Goal: Task Accomplishment & Management: Complete application form

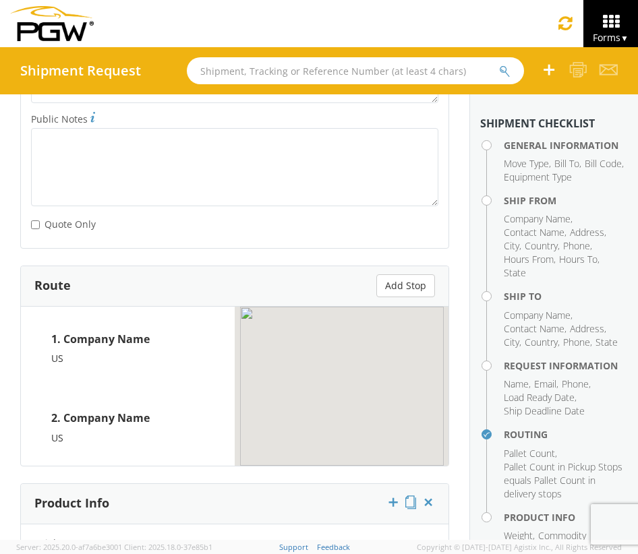
scroll to position [2287, 0]
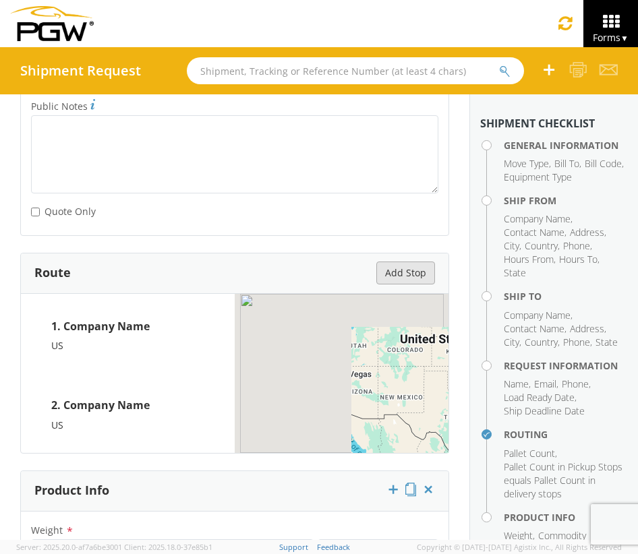
click at [396, 275] on button "Add Stop" at bounding box center [405, 273] width 59 height 23
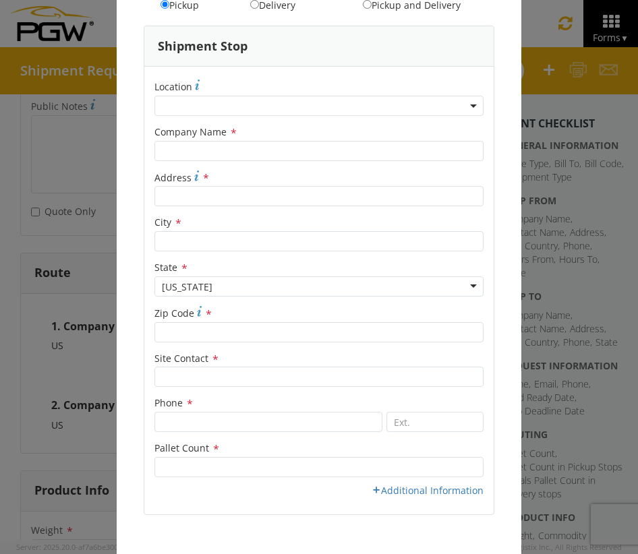
scroll to position [84, 0]
click at [461, 287] on div "[US_STATE]" at bounding box center [318, 286] width 329 height 20
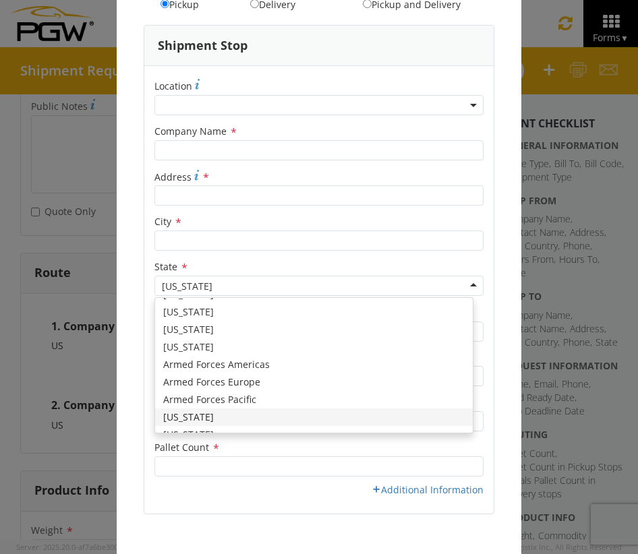
click at [467, 285] on div "[US_STATE]" at bounding box center [318, 286] width 329 height 20
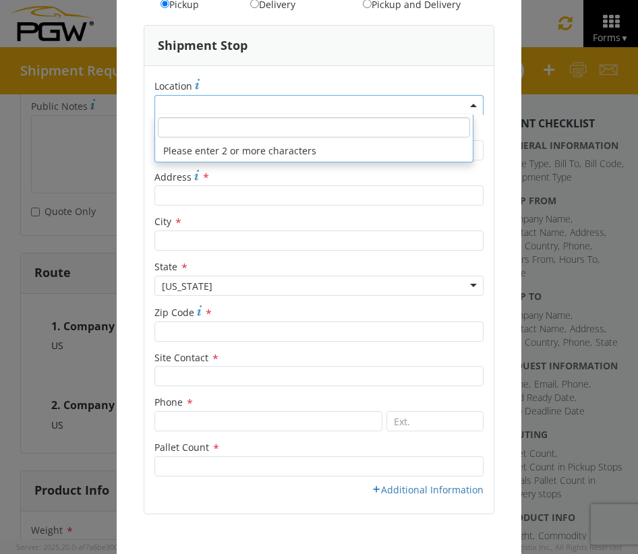
click at [473, 103] on span at bounding box center [474, 105] width 3 height 20
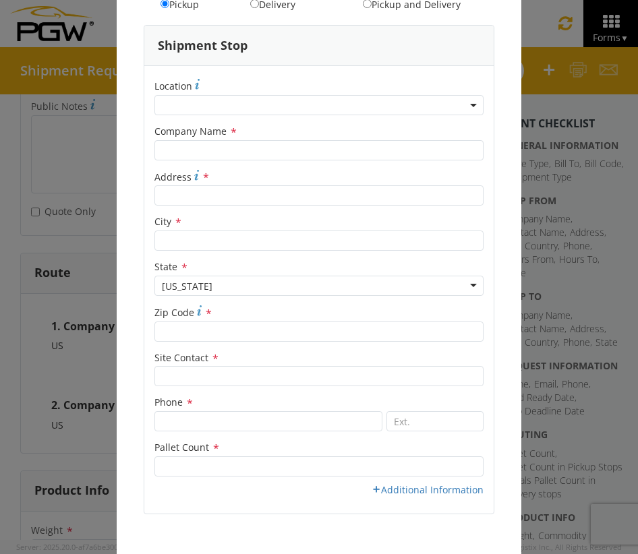
click at [498, 105] on div "Address Type Pickup Delivery Pickup and Delivery Shipment Stop Location * Compa…" at bounding box center [319, 257] width 405 height 575
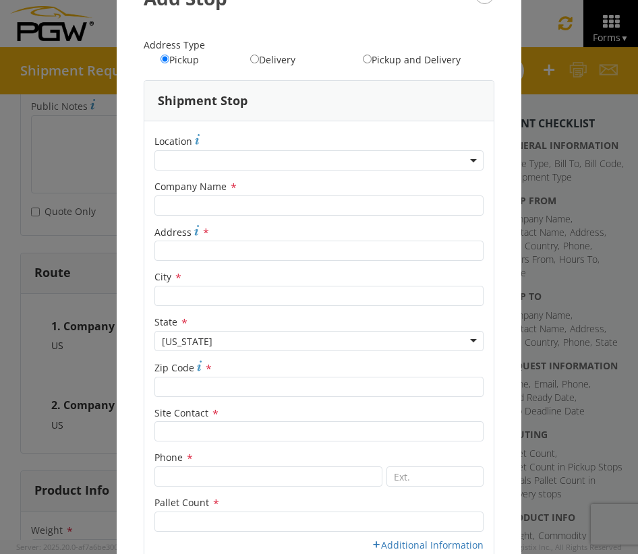
scroll to position [0, 0]
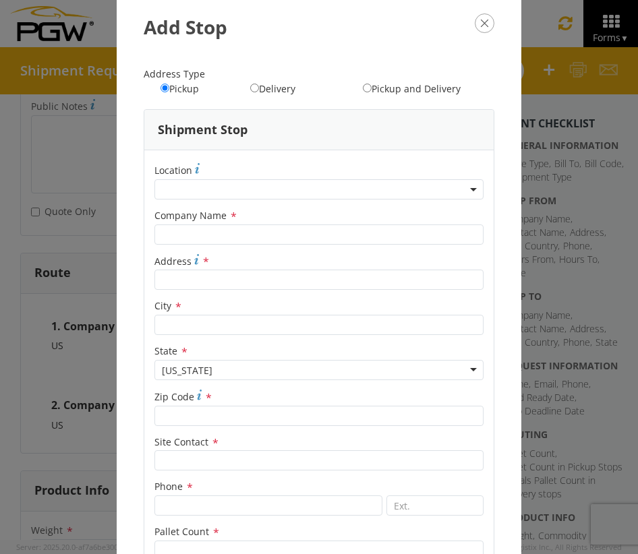
click at [426, 190] on span at bounding box center [318, 189] width 329 height 20
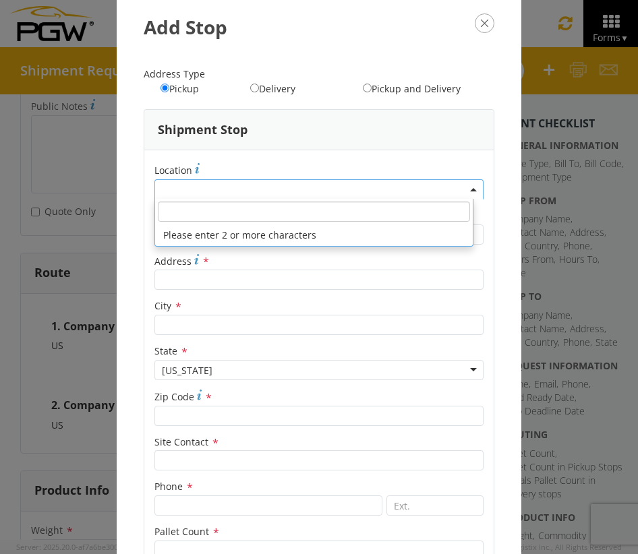
click at [463, 371] on div "[US_STATE]" at bounding box center [318, 370] width 329 height 20
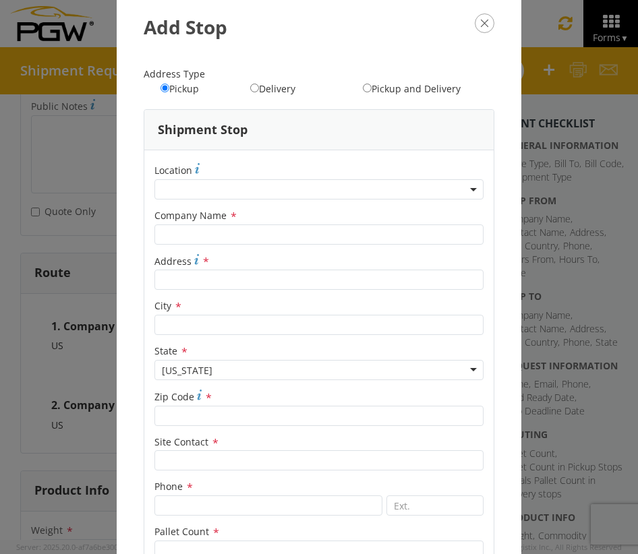
click at [506, 326] on div "Address Type Pickup Delivery Pickup and Delivery Shipment Stop Location * Compa…" at bounding box center [319, 341] width 405 height 575
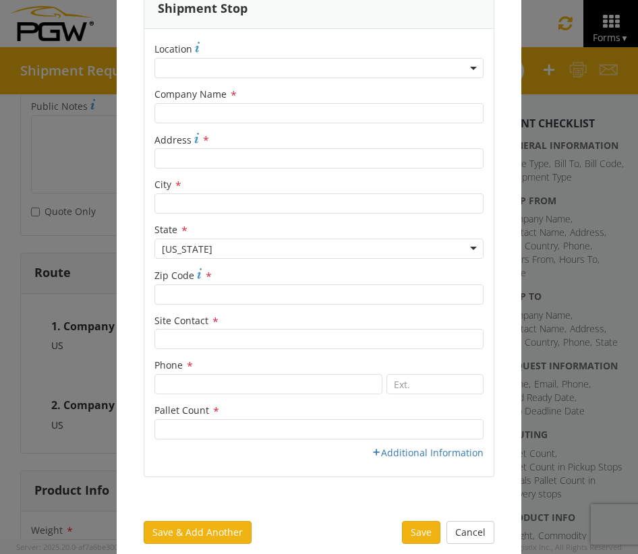
scroll to position [125, 0]
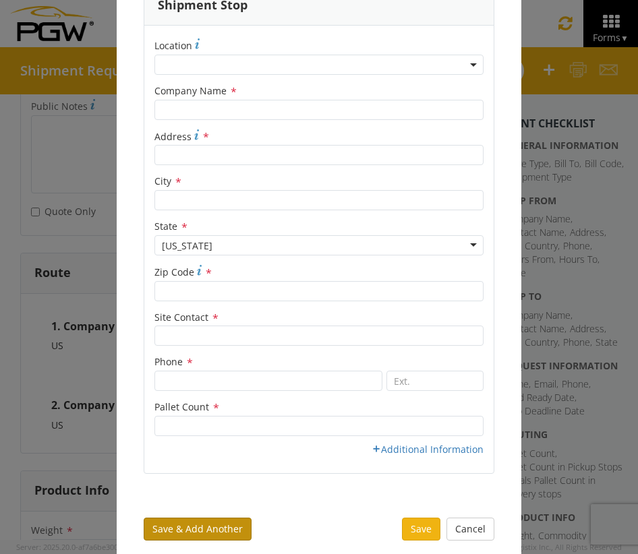
click at [215, 523] on button "Save & Add Another" at bounding box center [198, 529] width 108 height 23
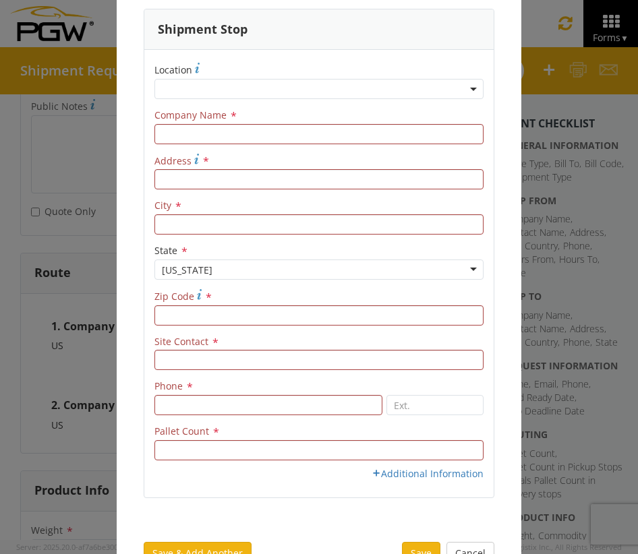
scroll to position [16, 0]
click at [463, 270] on div "[US_STATE]" at bounding box center [318, 270] width 329 height 20
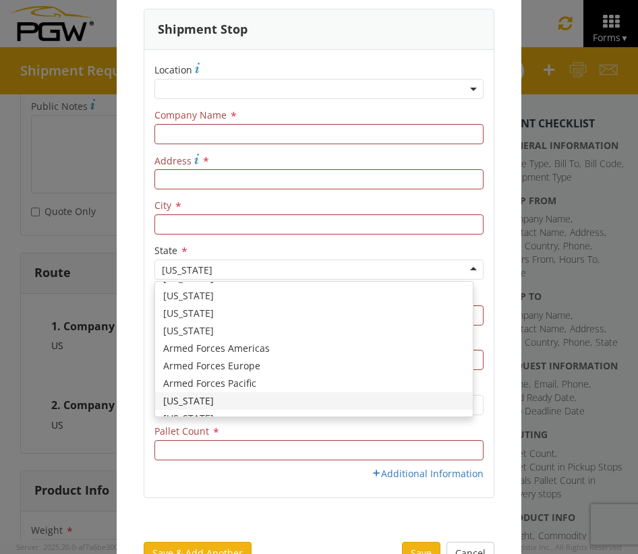
click at [491, 260] on div "Address Type Pickup Delivery Pickup and Delivery Shipment Stop Location * Compa…" at bounding box center [319, 240] width 405 height 575
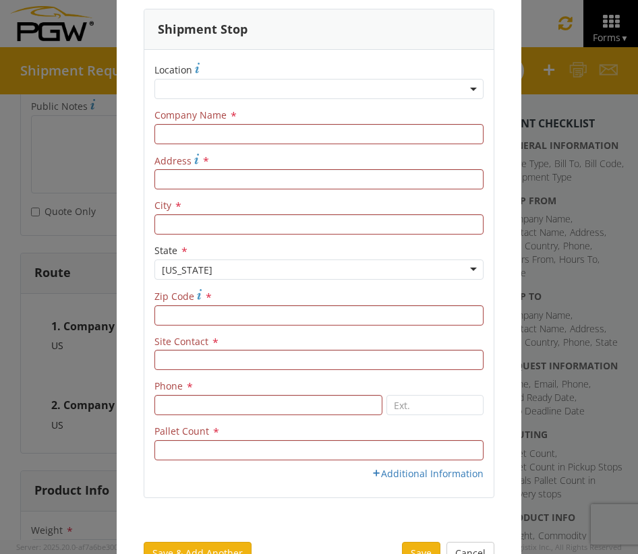
scroll to position [125, 0]
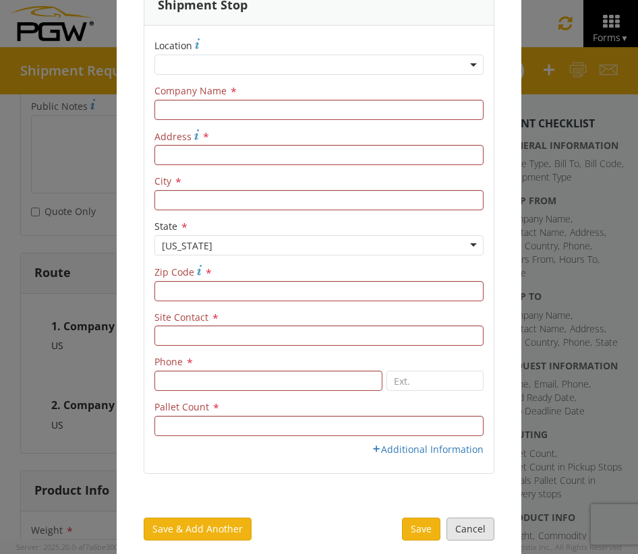
click at [467, 526] on button "Cancel" at bounding box center [470, 529] width 48 height 23
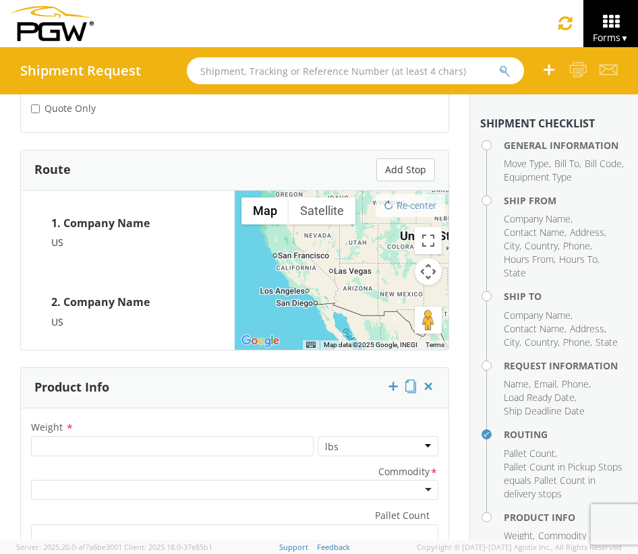
scroll to position [2392, 0]
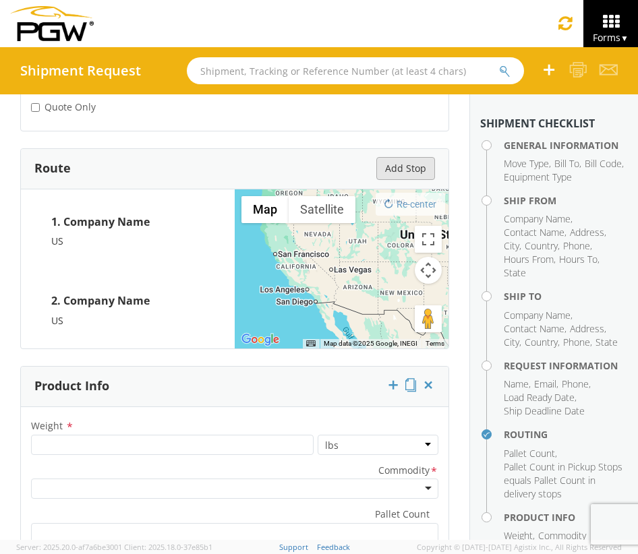
click at [401, 171] on button "Add Stop" at bounding box center [405, 168] width 59 height 23
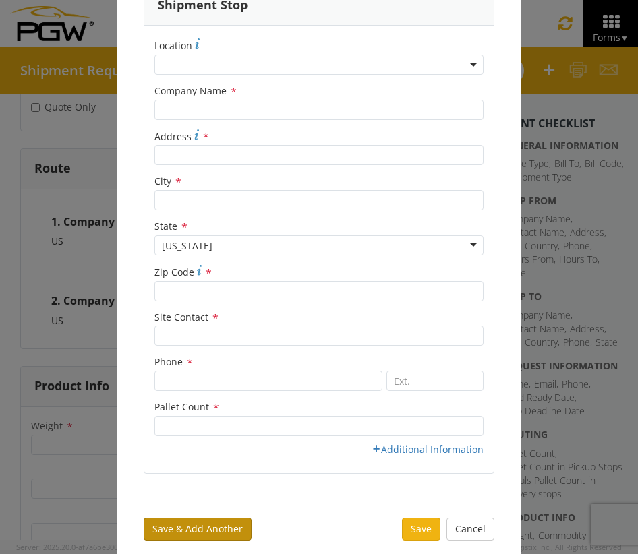
click at [212, 529] on button "Save & Add Another" at bounding box center [198, 529] width 108 height 23
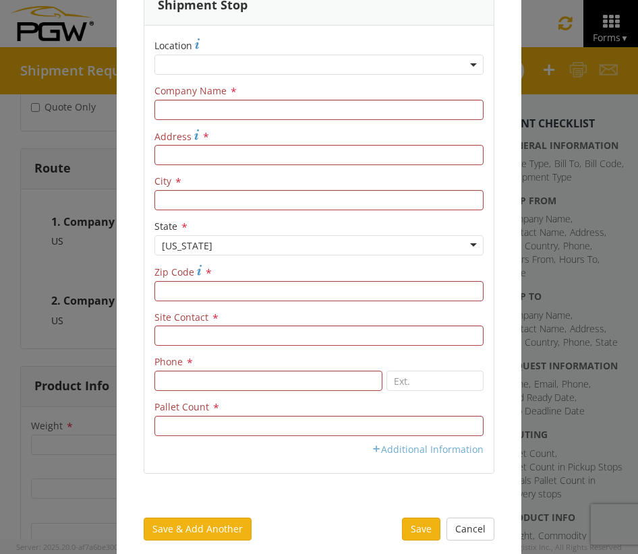
click at [375, 453] on link "Additional Information" at bounding box center [428, 449] width 112 height 13
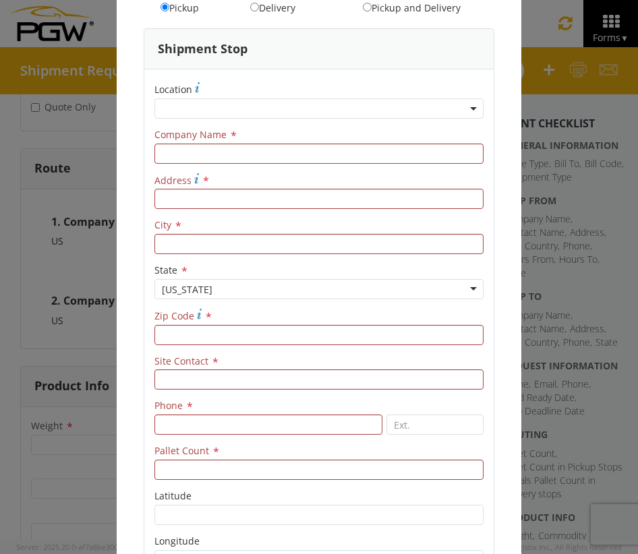
scroll to position [215, 0]
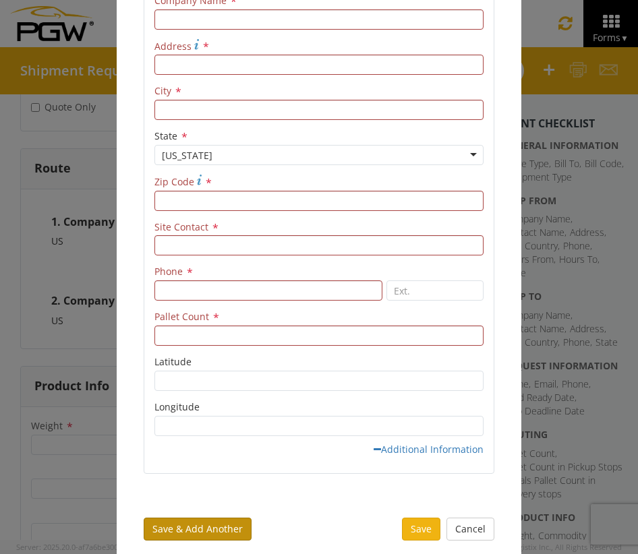
click at [216, 529] on button "Save & Add Another" at bounding box center [198, 529] width 108 height 23
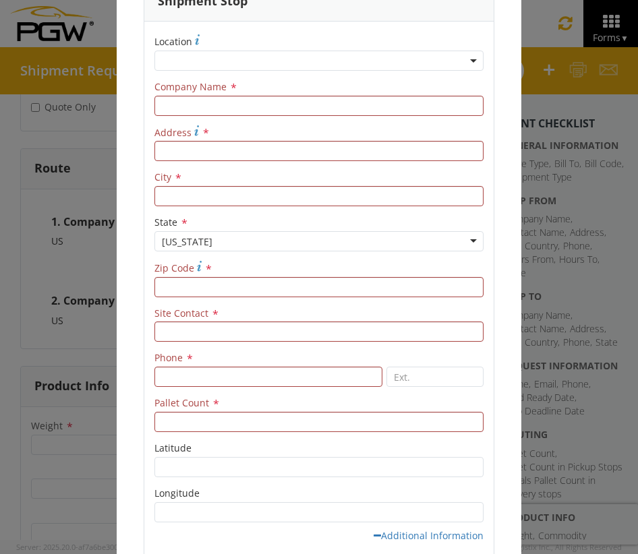
scroll to position [0, 0]
